Goal: Transaction & Acquisition: Book appointment/travel/reservation

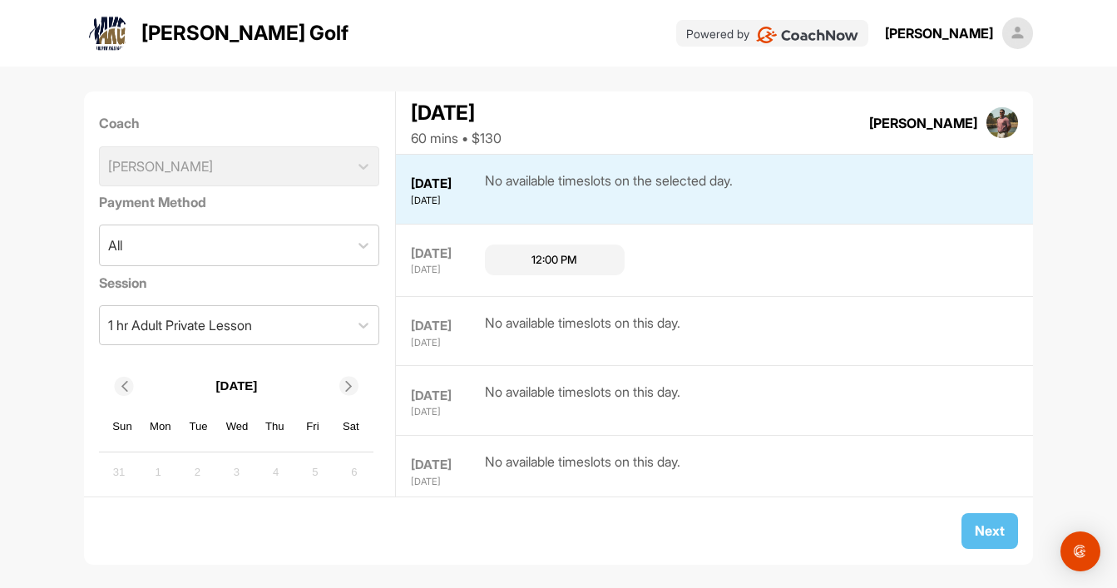
click at [351, 387] on icon at bounding box center [349, 386] width 11 height 11
click at [375, 398] on div "[DATE] Sun Mon Tue Wed Thu Fri Sat 28 29 30 1 2 3 4 5 6 7 8 9 10 11 12 13 14 15…" at bounding box center [239, 495] width 280 height 262
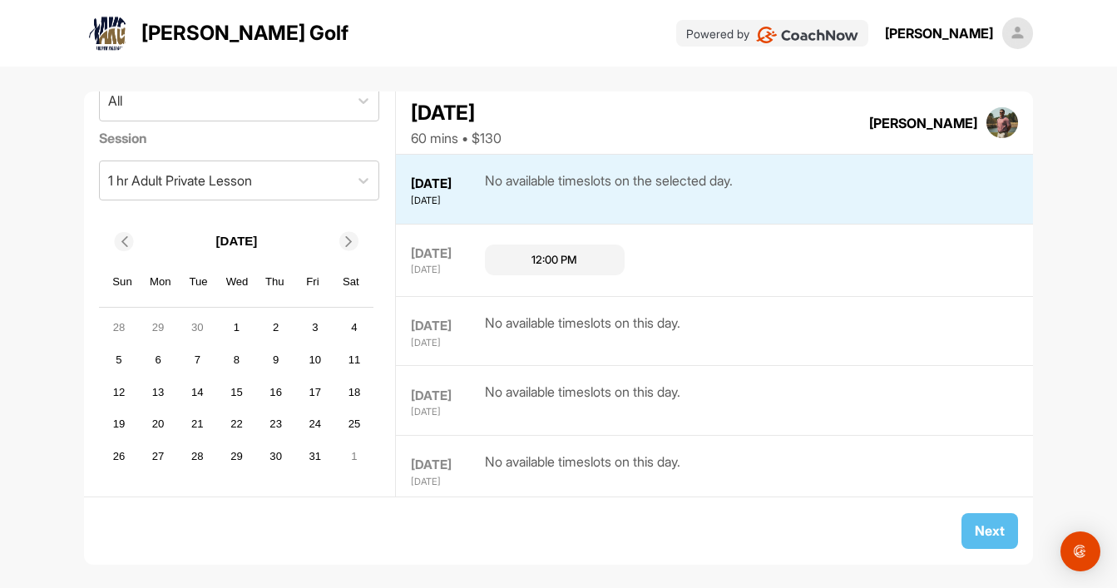
scroll to position [145, 0]
click at [313, 324] on div "3" at bounding box center [315, 327] width 25 height 25
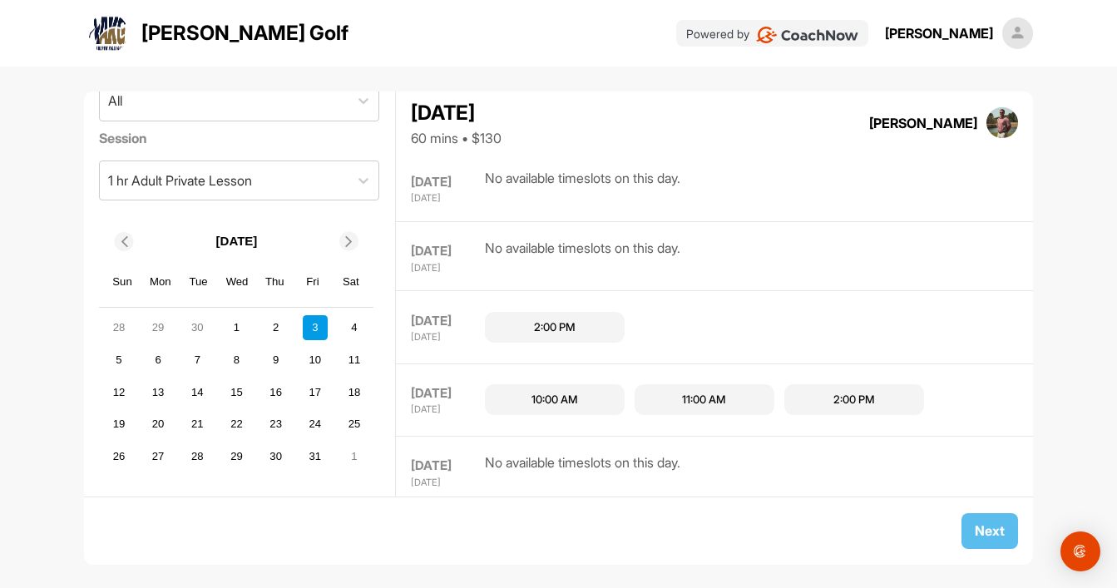
scroll to position [696, 0]
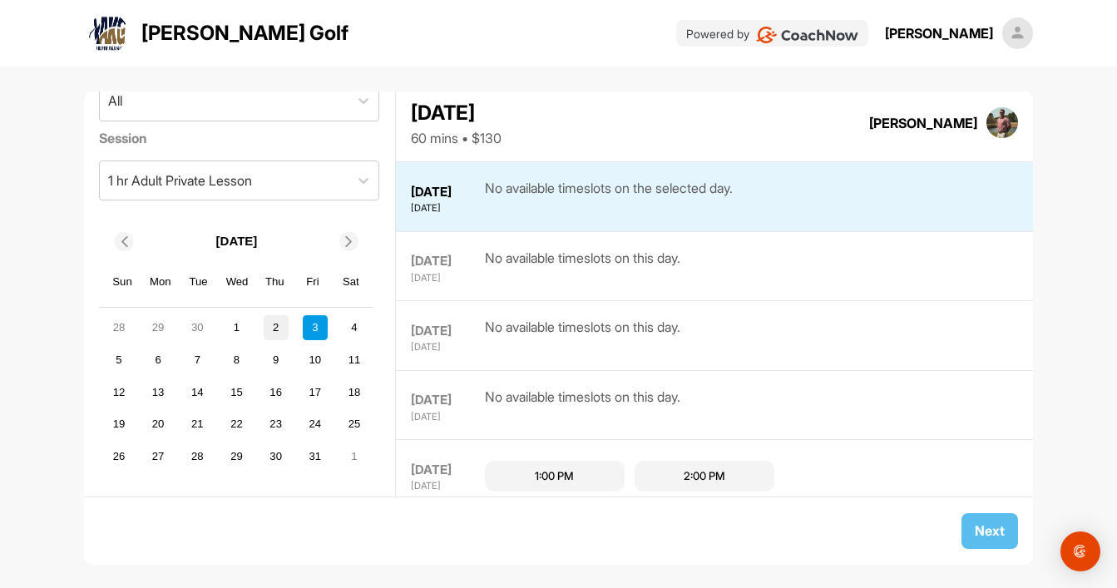
click at [281, 324] on div "2" at bounding box center [276, 327] width 25 height 25
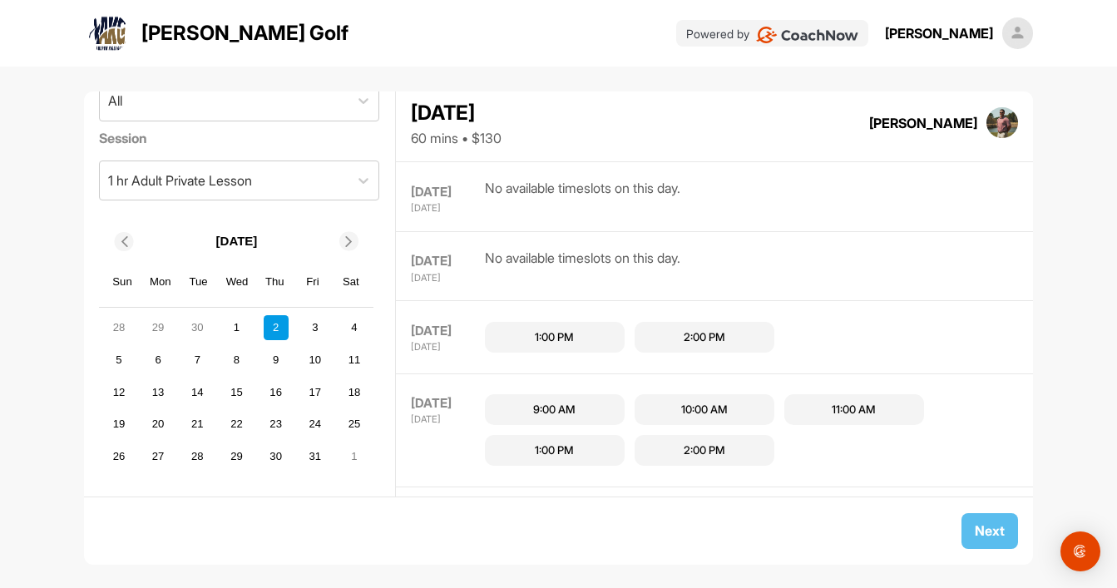
scroll to position [491, 0]
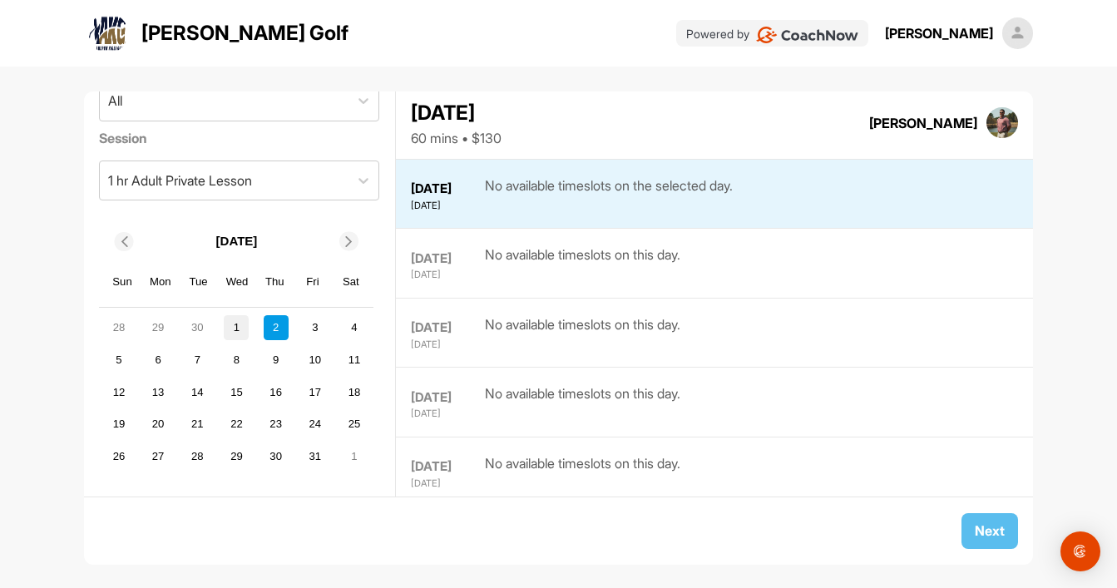
click at [240, 329] on div "1" at bounding box center [236, 327] width 25 height 25
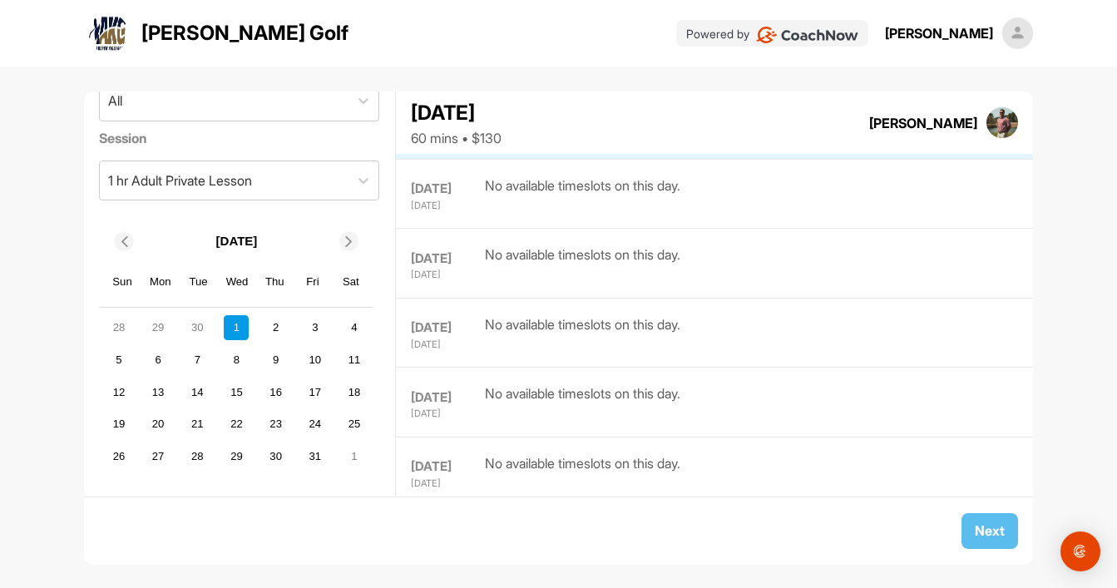
scroll to position [418, 0]
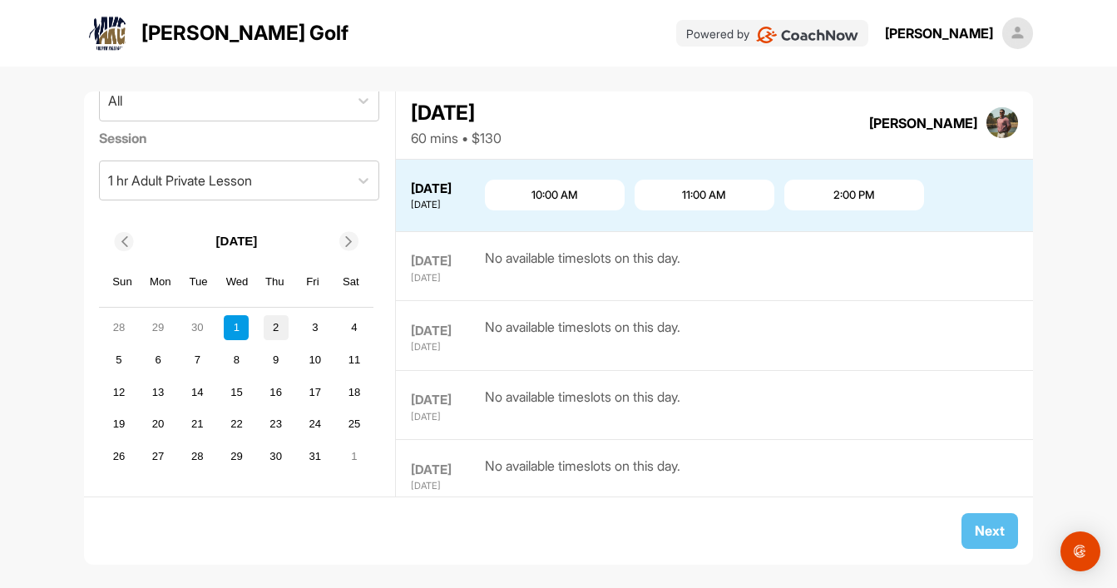
click at [283, 325] on div "2" at bounding box center [276, 327] width 25 height 25
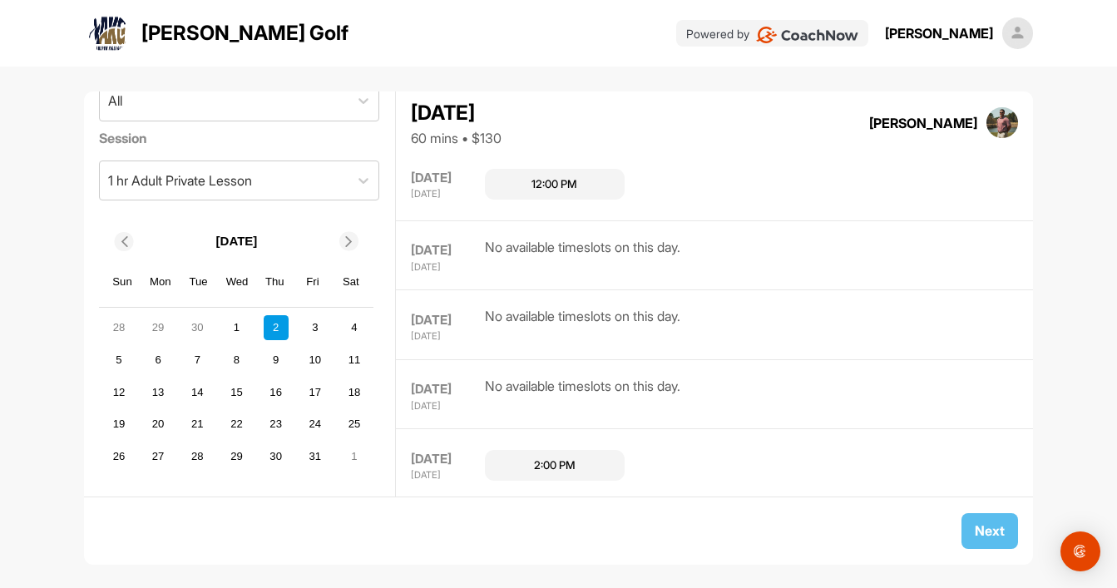
scroll to position [491, 0]
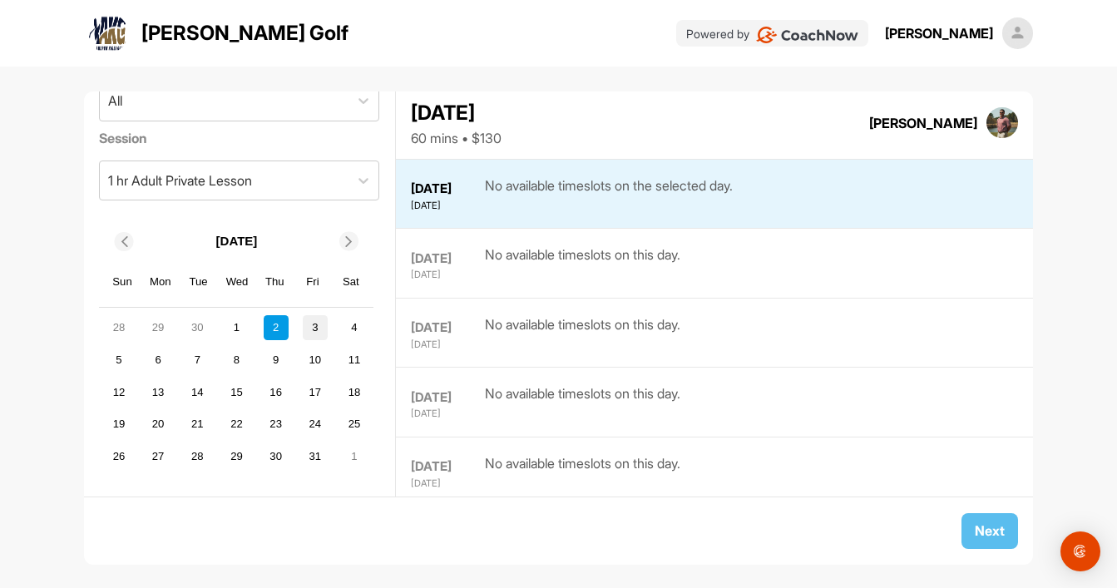
click at [309, 329] on div "3" at bounding box center [315, 327] width 25 height 25
click at [239, 327] on div "1" at bounding box center [236, 327] width 25 height 25
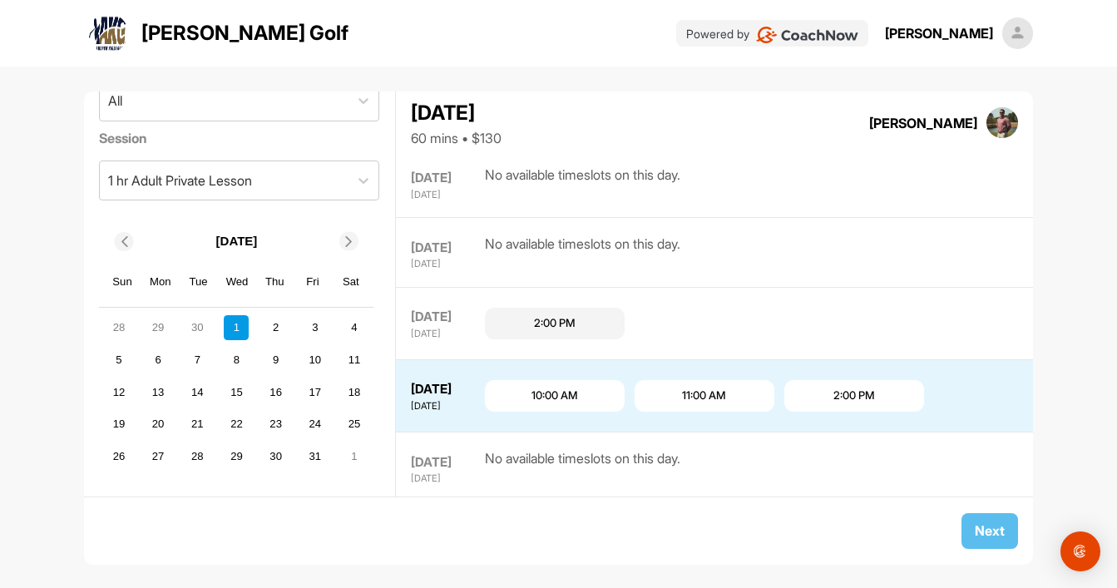
scroll to position [418, 0]
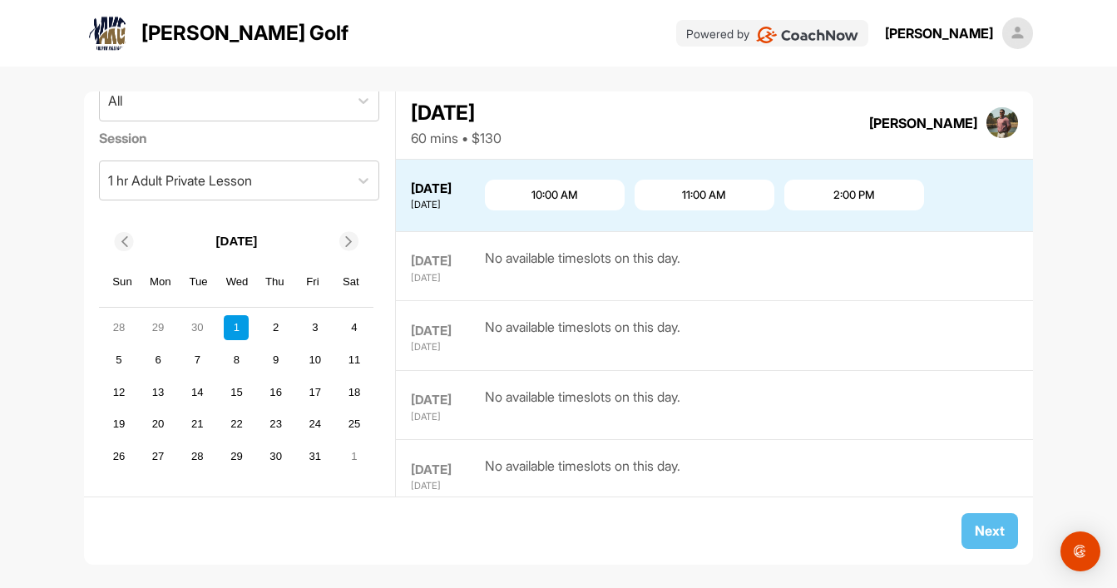
click at [853, 187] on div "2:00 PM" at bounding box center [854, 195] width 42 height 17
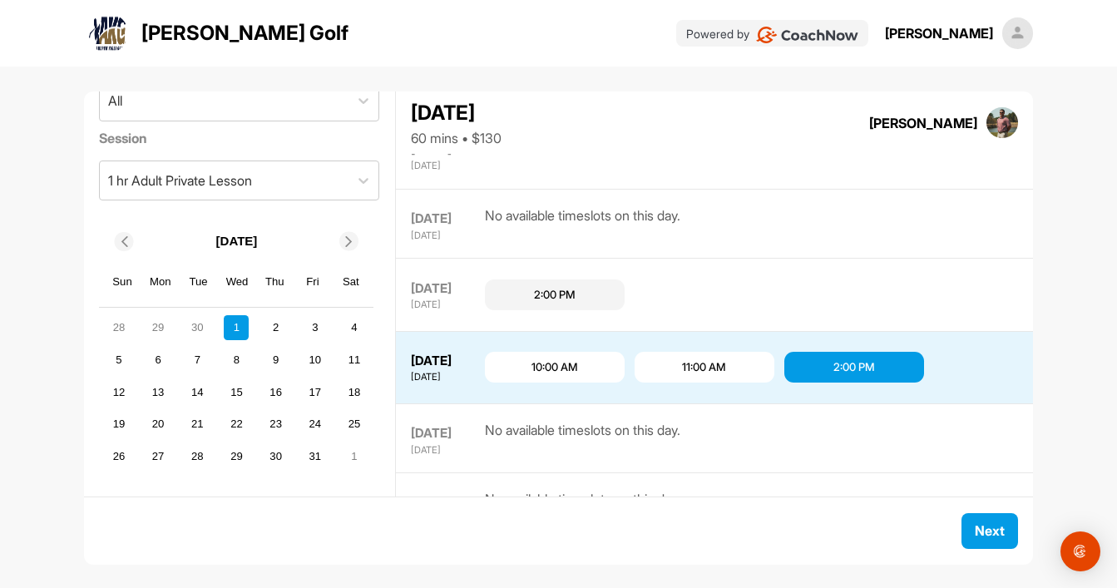
scroll to position [232, 0]
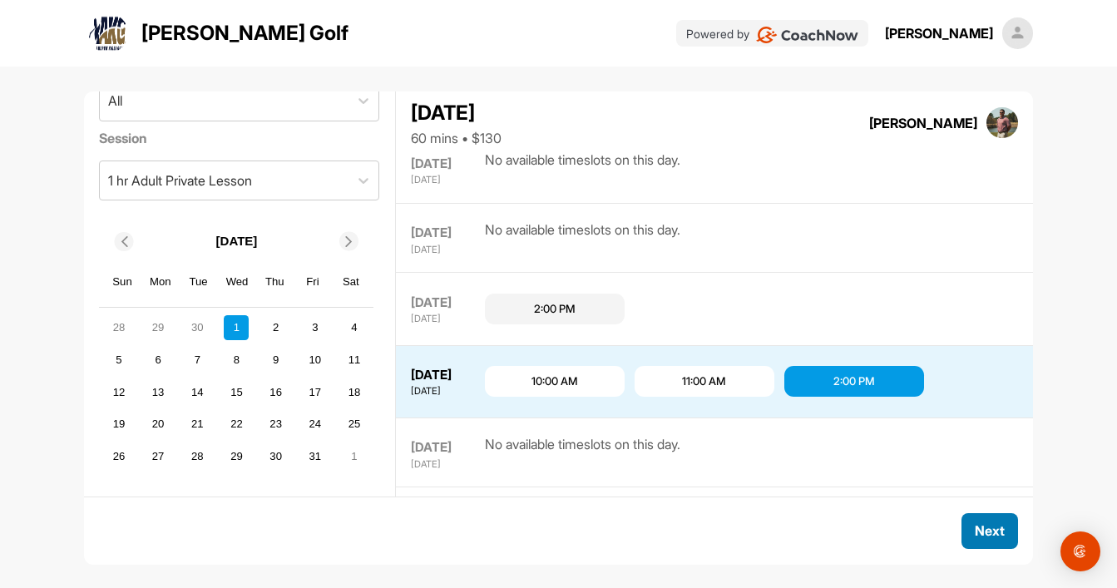
click at [983, 521] on div "Next" at bounding box center [990, 531] width 30 height 20
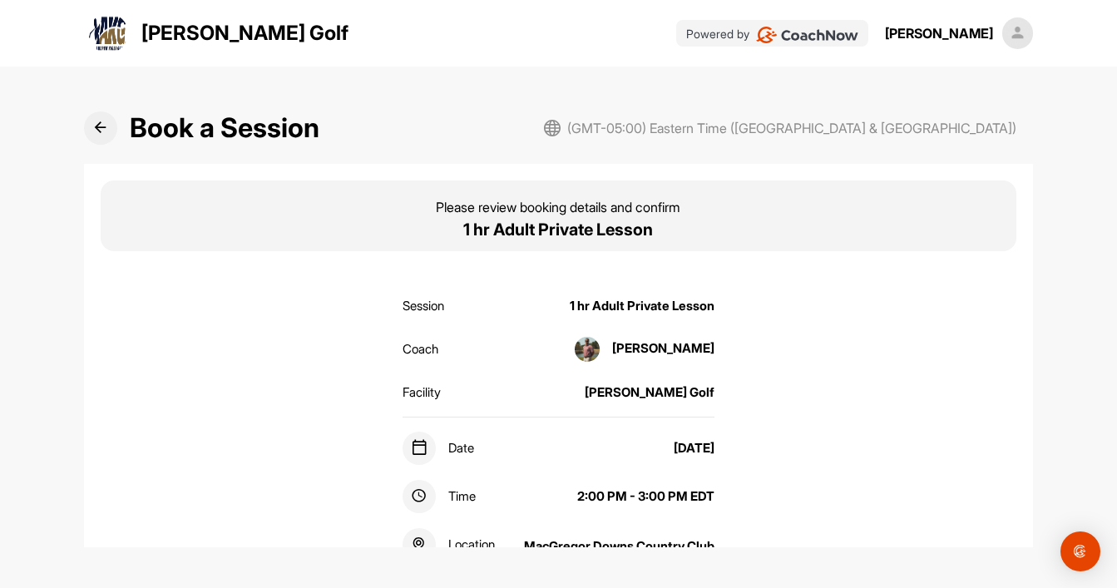
click at [1072, 391] on div "Book a Session (GMT-05:00) Eastern Time ([GEOGRAPHIC_DATA] & [GEOGRAPHIC_DATA])…" at bounding box center [558, 320] width 1117 height 506
click at [847, 433] on div "Session 1 hr Adult Private Lesson Coach [PERSON_NAME] Facility [PERSON_NAME] Go…" at bounding box center [559, 582] width 917 height 612
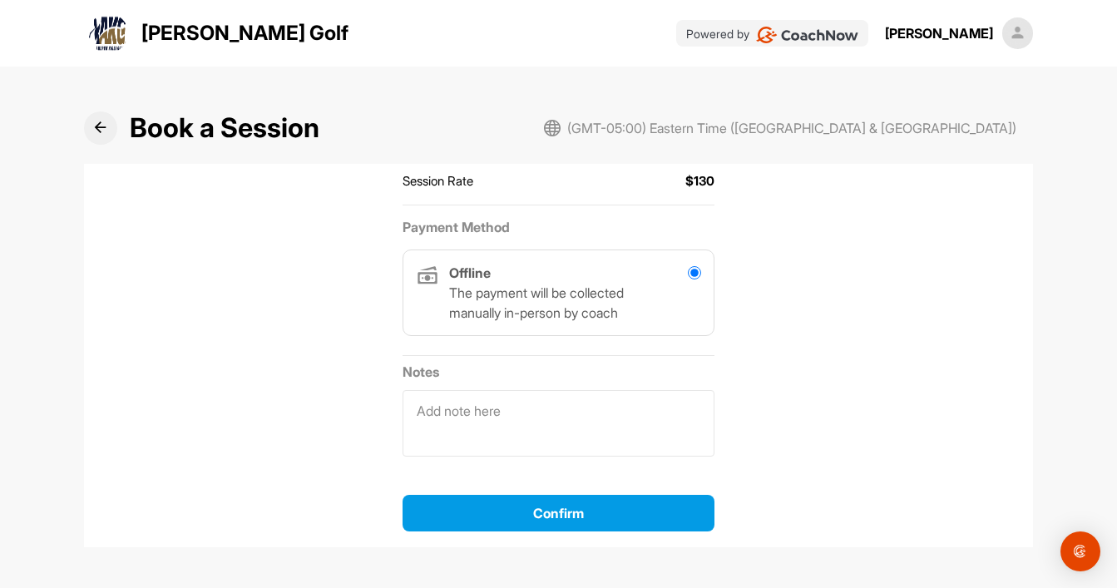
scroll to position [418, 0]
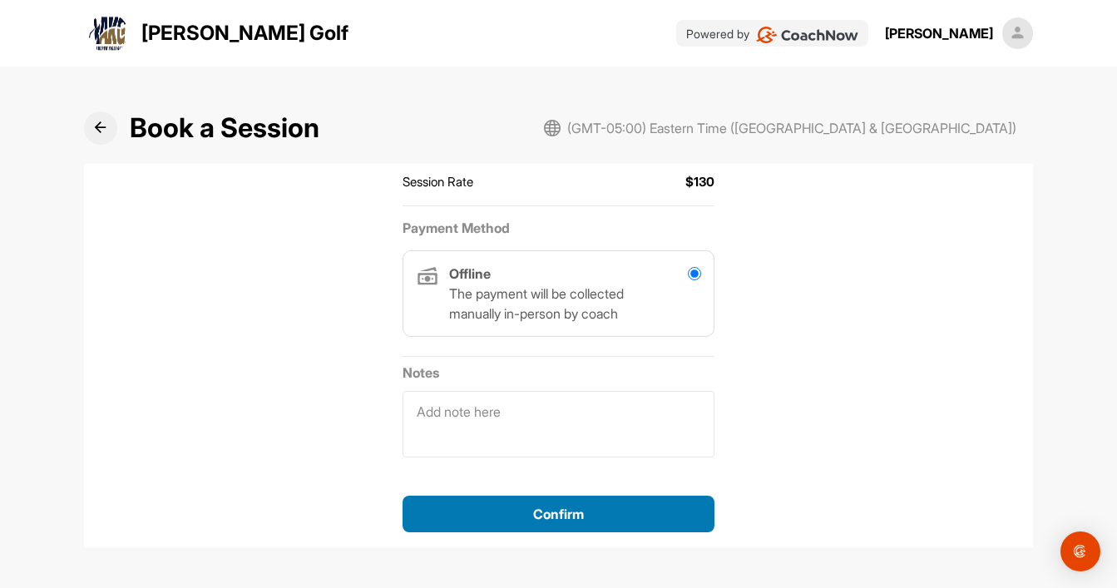
click at [587, 509] on div "Confirm" at bounding box center [558, 514] width 285 height 20
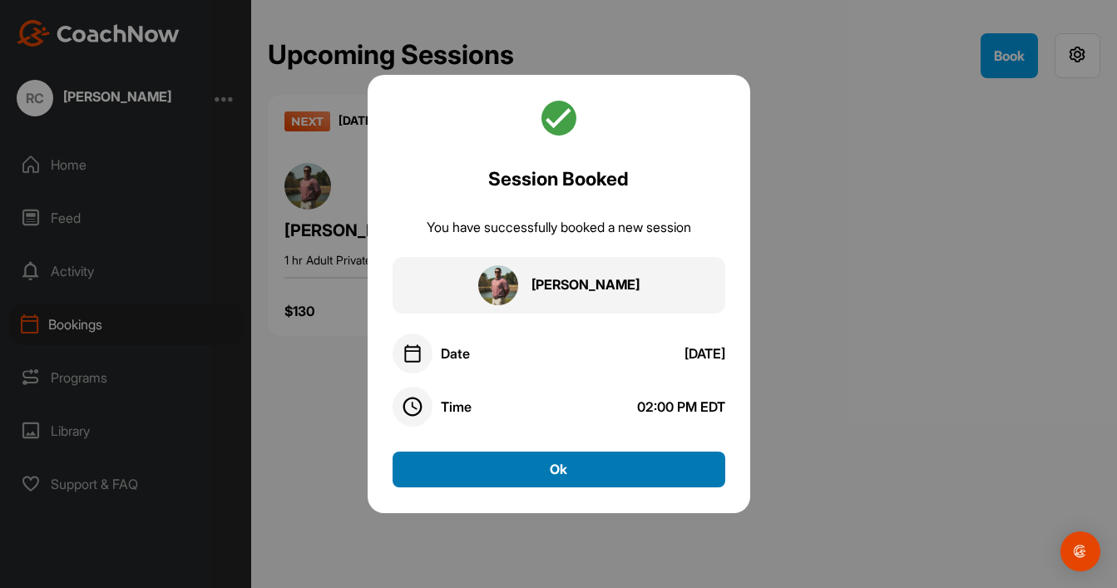
click at [551, 480] on button "Ok" at bounding box center [559, 470] width 333 height 36
